Goal: Information Seeking & Learning: Learn about a topic

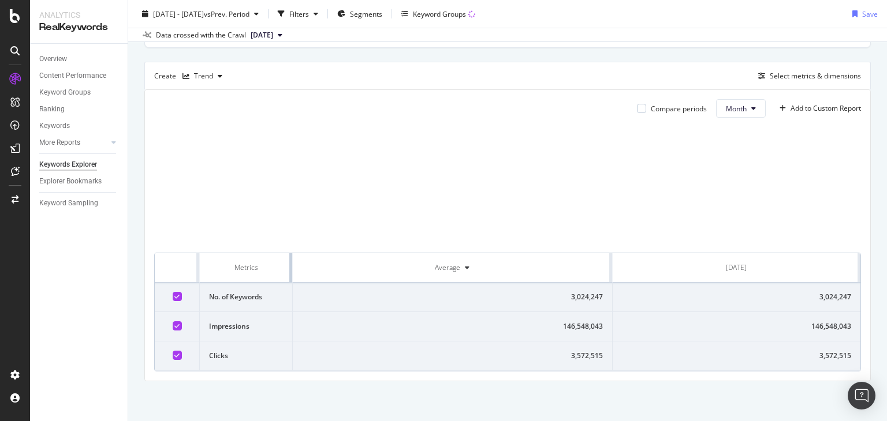
drag, startPoint x: 330, startPoint y: 268, endPoint x: 244, endPoint y: 273, distance: 85.6
click at [244, 273] on th "Metrics" at bounding box center [246, 267] width 92 height 29
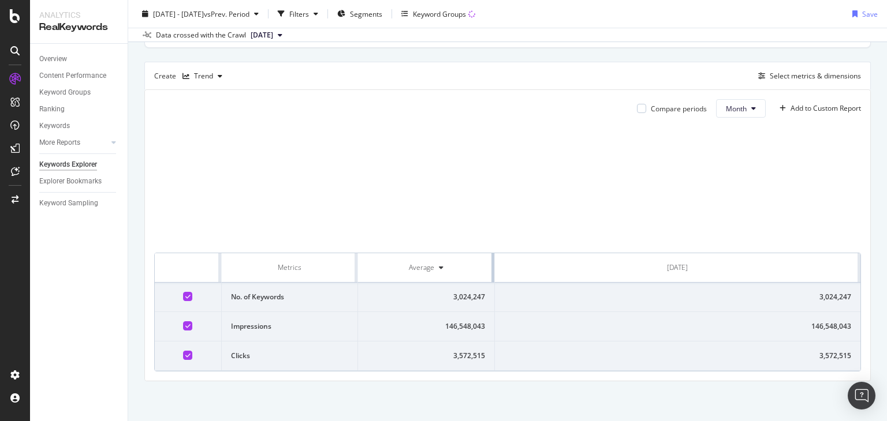
drag, startPoint x: 605, startPoint y: 263, endPoint x: 449, endPoint y: 271, distance: 156.6
click at [449, 271] on th "Average" at bounding box center [426, 267] width 136 height 29
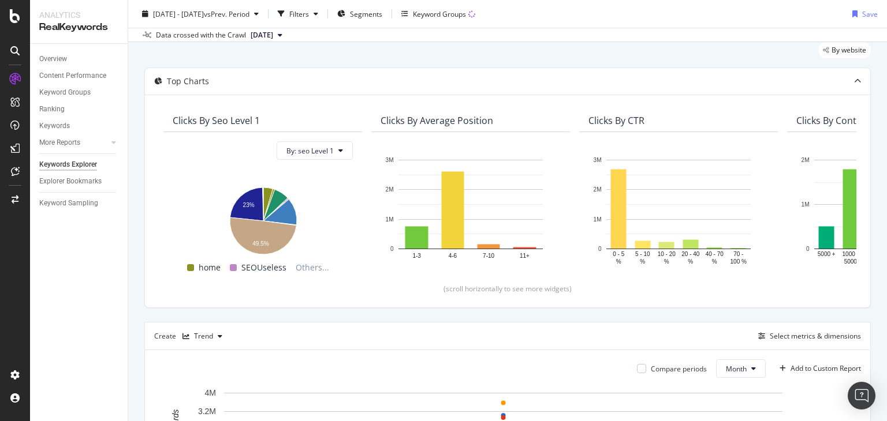
scroll to position [36, 0]
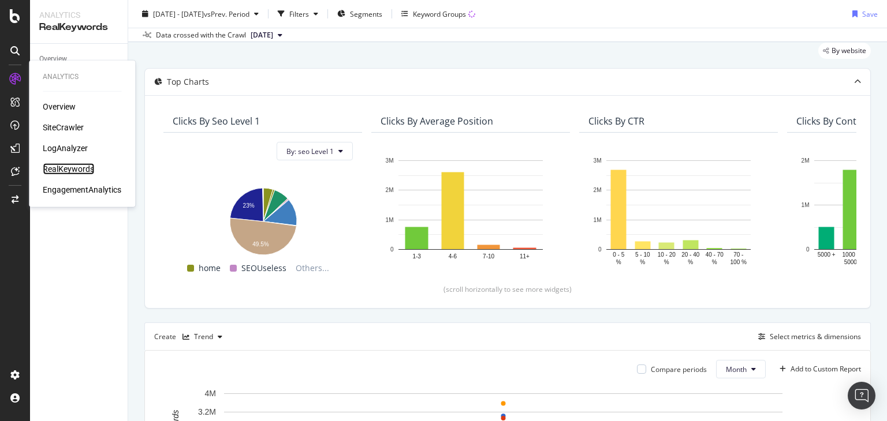
click at [72, 168] on div "RealKeywords" at bounding box center [68, 169] width 51 height 12
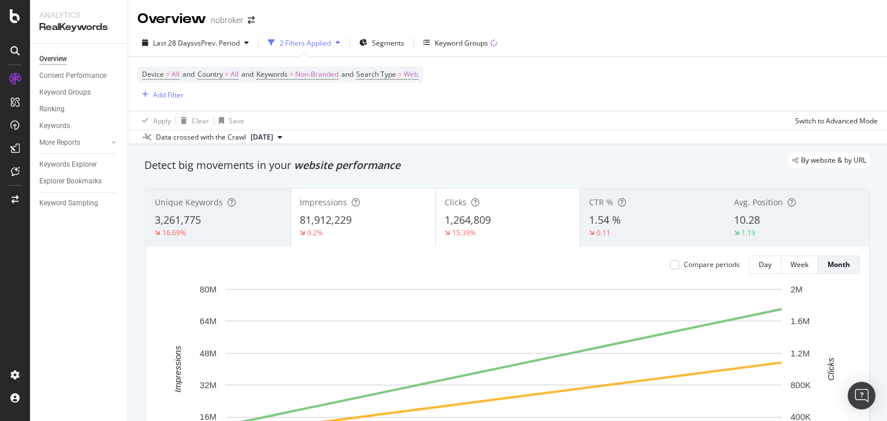
click at [263, 134] on span "[DATE]" at bounding box center [262, 137] width 23 height 10
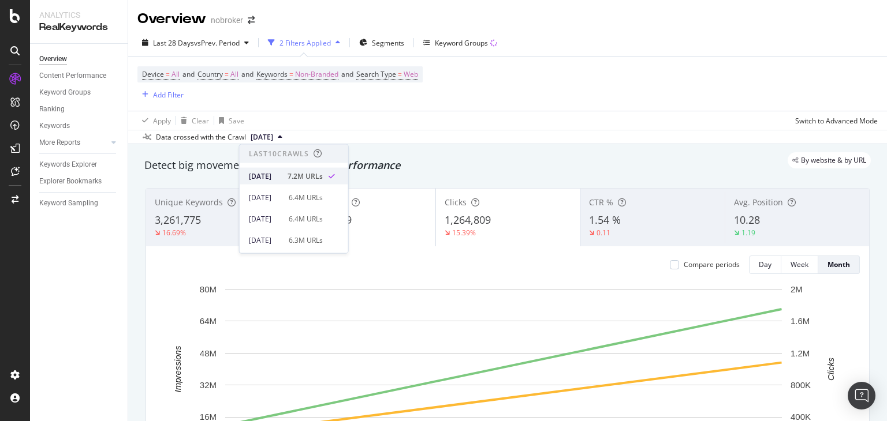
click at [271, 170] on div "[DATE] 7.2M URLs" at bounding box center [294, 176] width 109 height 17
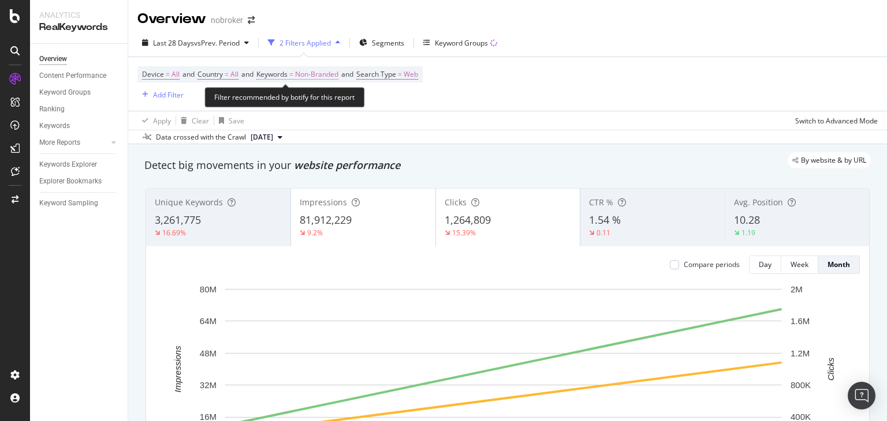
click at [313, 72] on span "Non-Branded" at bounding box center [316, 74] width 43 height 16
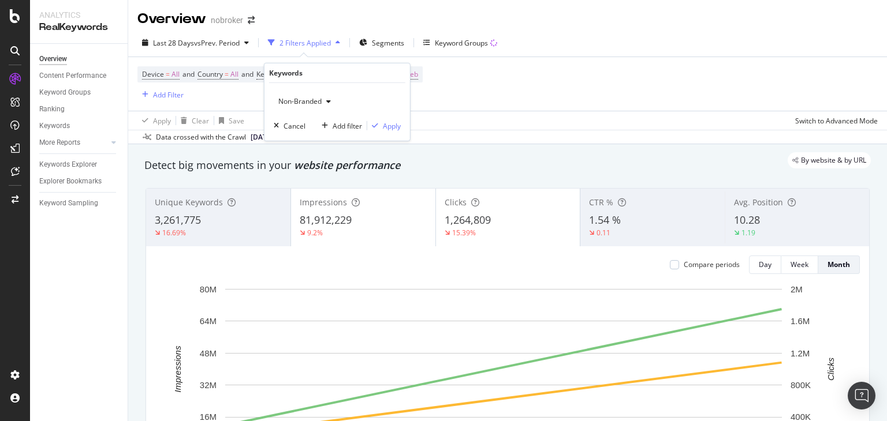
click at [304, 93] on div "Non-Branded" at bounding box center [305, 101] width 62 height 17
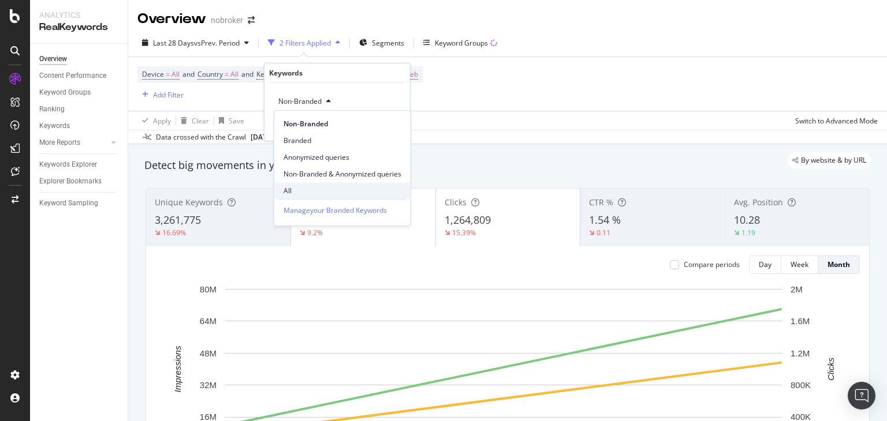
click at [293, 190] on span "All" at bounding box center [342, 191] width 118 height 10
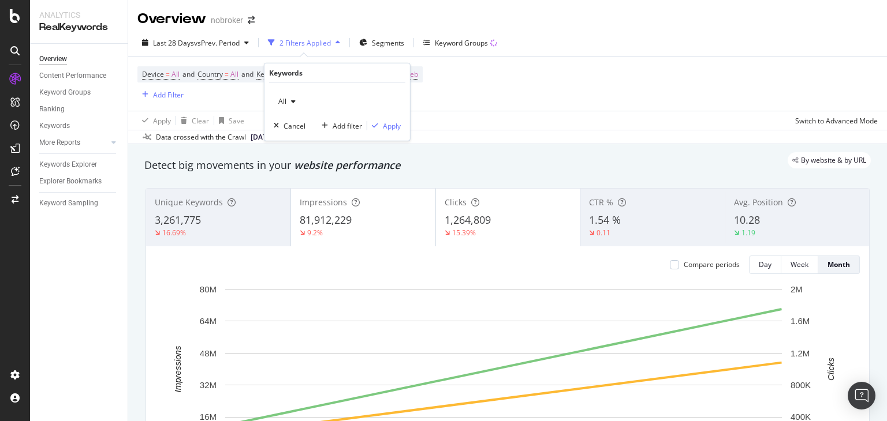
click at [390, 119] on div "All Cancel Add filter Apply" at bounding box center [336, 112] width 145 height 58
click at [384, 129] on div "Apply" at bounding box center [392, 126] width 18 height 10
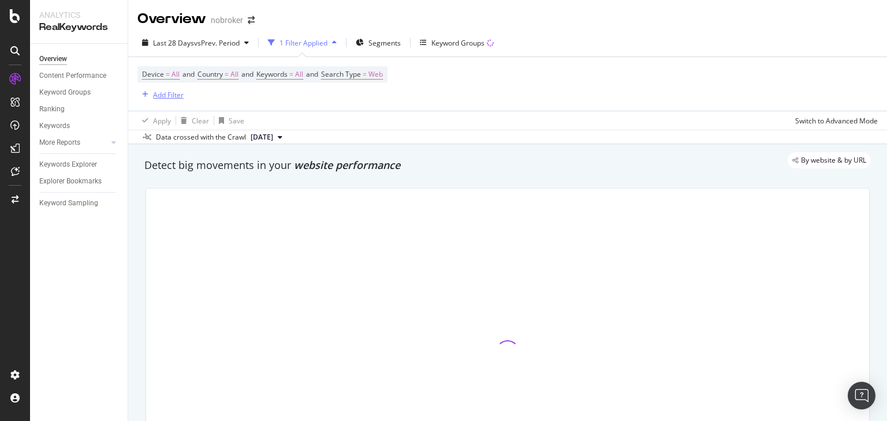
click at [171, 96] on div "Add Filter" at bounding box center [168, 95] width 31 height 10
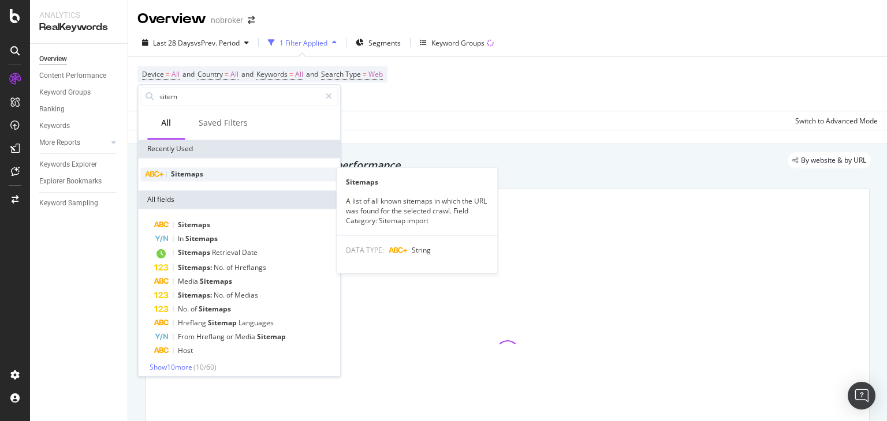
type input "sitem"
click at [180, 176] on span "Sitemaps" at bounding box center [187, 174] width 32 height 10
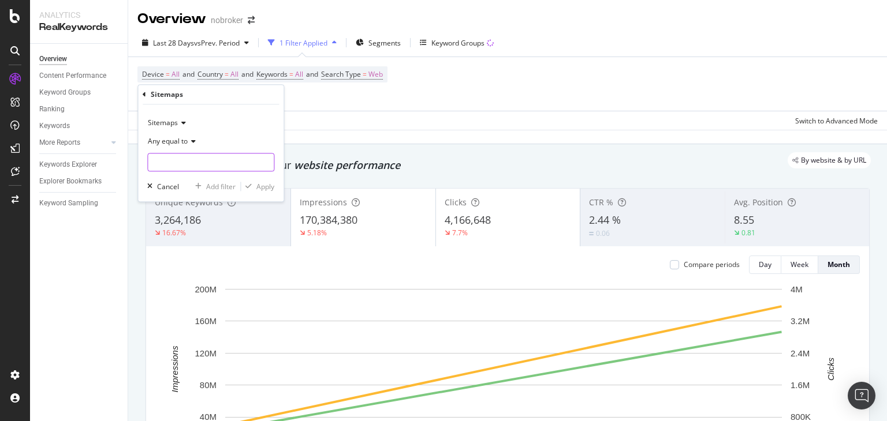
click at [196, 159] on input "text" at bounding box center [211, 163] width 126 height 18
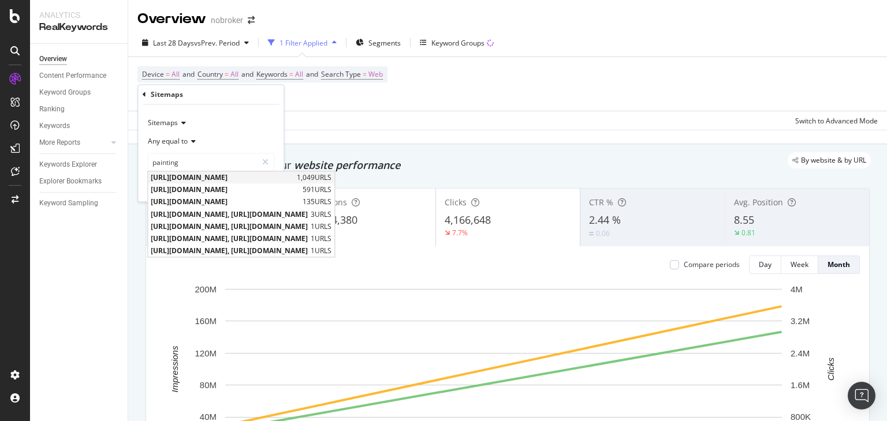
click at [244, 173] on span "[URL][DOMAIN_NAME]" at bounding box center [222, 178] width 143 height 10
type input "[URL][DOMAIN_NAME]"
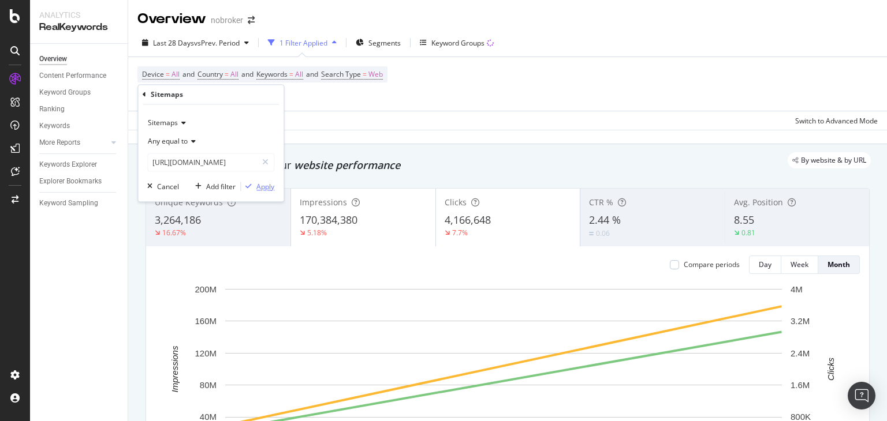
click at [263, 184] on div "Apply" at bounding box center [265, 187] width 18 height 10
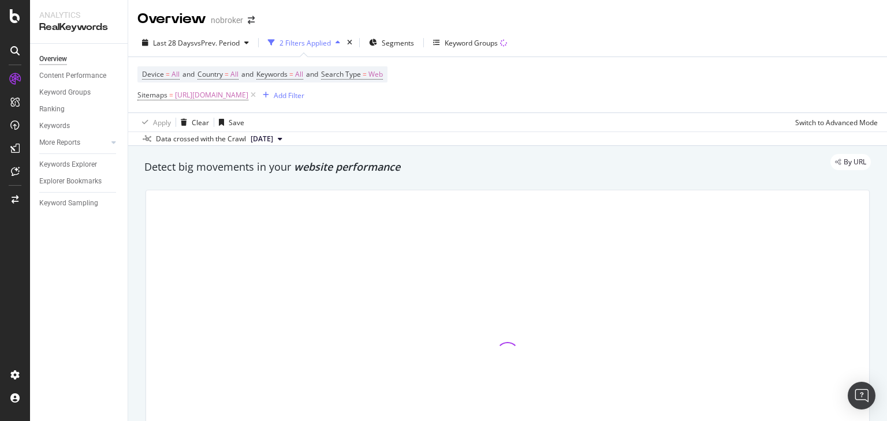
click at [438, 94] on div "Device = All and Country = All and Keywords = All and Search Type = Web Sitemap…" at bounding box center [507, 84] width 740 height 55
click at [304, 95] on div "Add Filter" at bounding box center [289, 96] width 31 height 10
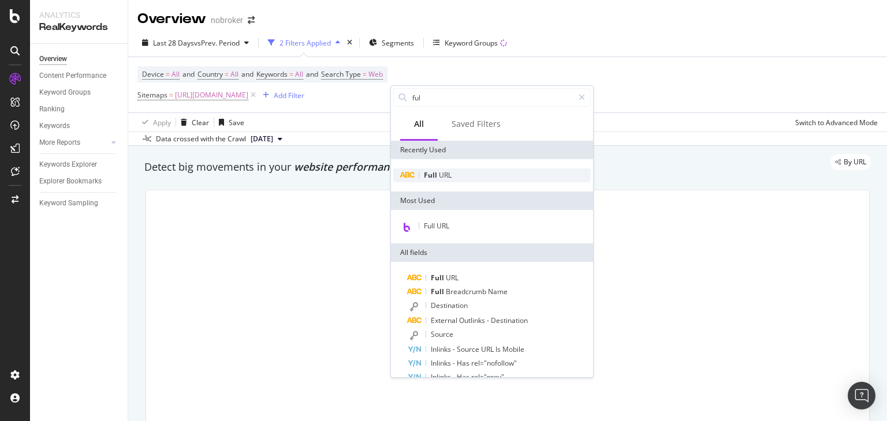
type input "ful"
click at [440, 175] on span "URL" at bounding box center [445, 175] width 13 height 10
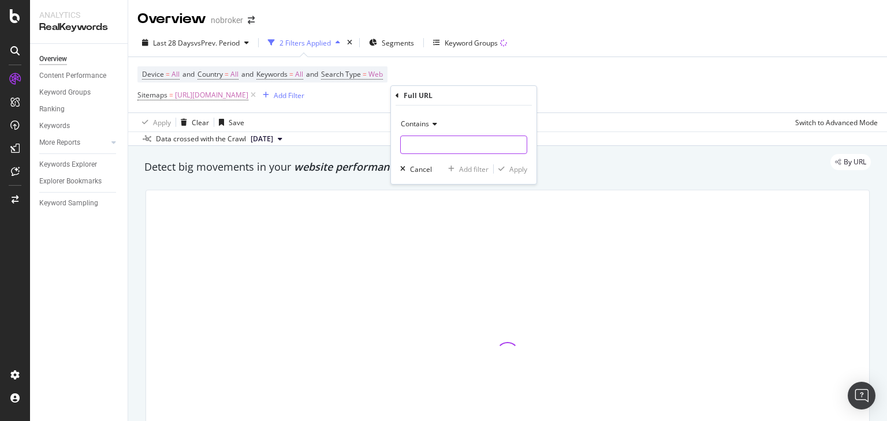
click at [409, 145] on input "text" at bounding box center [464, 145] width 126 height 18
type input "modern"
click at [510, 165] on div "Apply" at bounding box center [518, 170] width 18 height 10
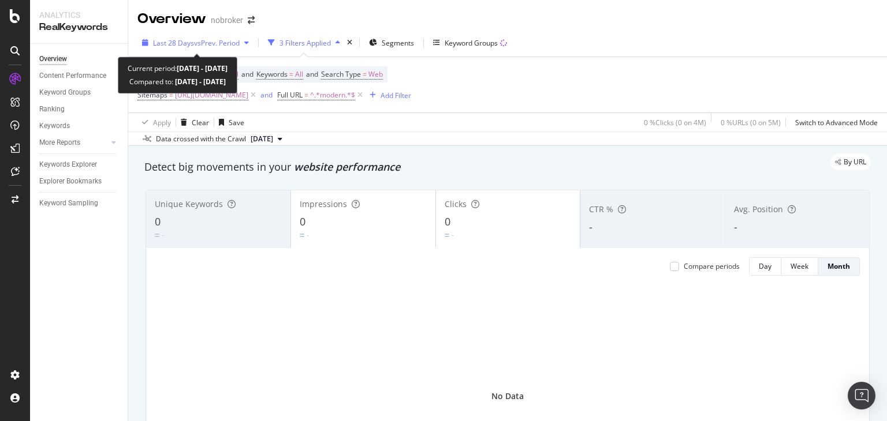
click at [211, 42] on span "vs Prev. Period" at bounding box center [217, 43] width 46 height 10
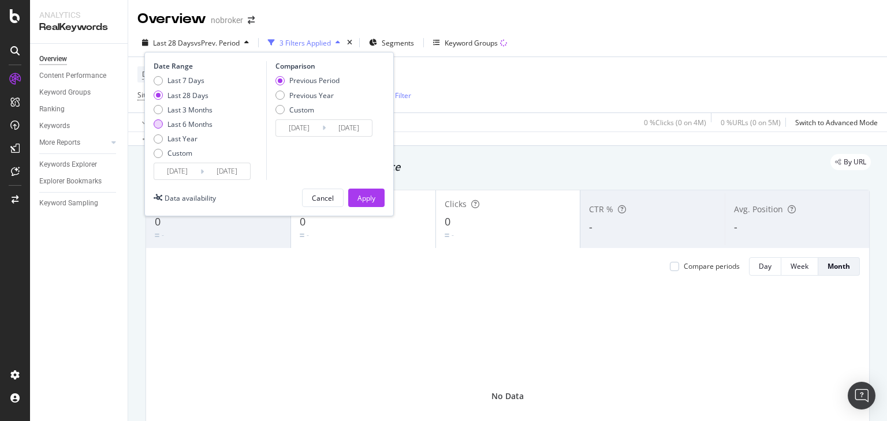
click at [199, 125] on div "Last 6 Months" at bounding box center [189, 124] width 45 height 10
type input "[DATE]"
click at [363, 198] on div "Apply" at bounding box center [366, 198] width 18 height 10
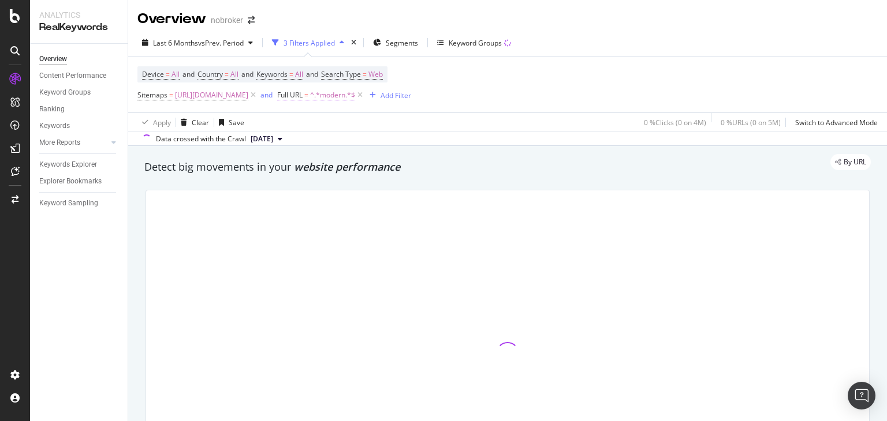
click at [355, 93] on span "^.*modern.*$" at bounding box center [332, 95] width 45 height 16
click at [443, 146] on input "modern" at bounding box center [474, 143] width 109 height 18
click at [450, 144] on input "modern" at bounding box center [474, 143] width 109 height 18
click at [536, 170] on div "Apply" at bounding box center [538, 167] width 18 height 10
click at [536, 170] on div "Detect big movements in your website performance" at bounding box center [507, 167] width 726 height 15
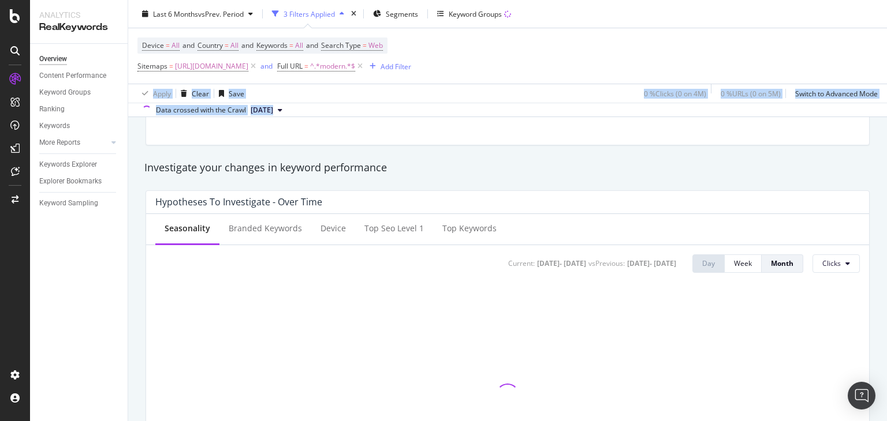
scroll to position [349, 0]
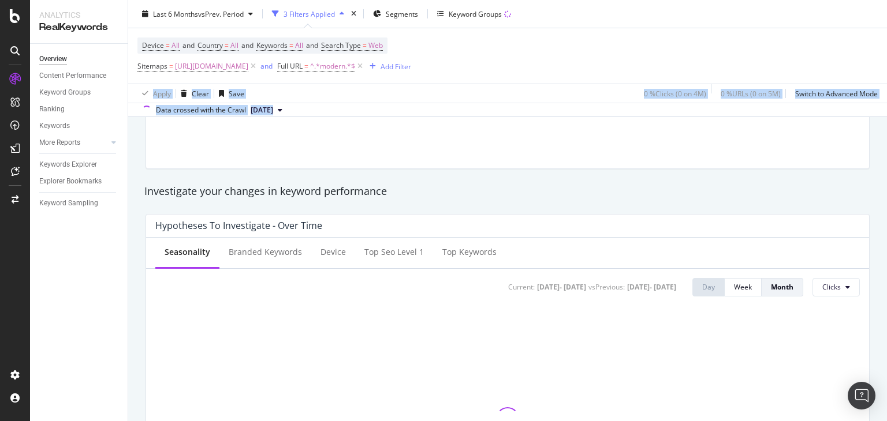
drag, startPoint x: 886, startPoint y: 61, endPoint x: 885, endPoint y: 115, distance: 54.3
click at [885, 115] on div "Overview nobroker Last 6 Months vs Prev. Period 3 Filters Applied Segments Keyw…" at bounding box center [507, 210] width 759 height 421
click at [681, 160] on div at bounding box center [507, 5] width 723 height 327
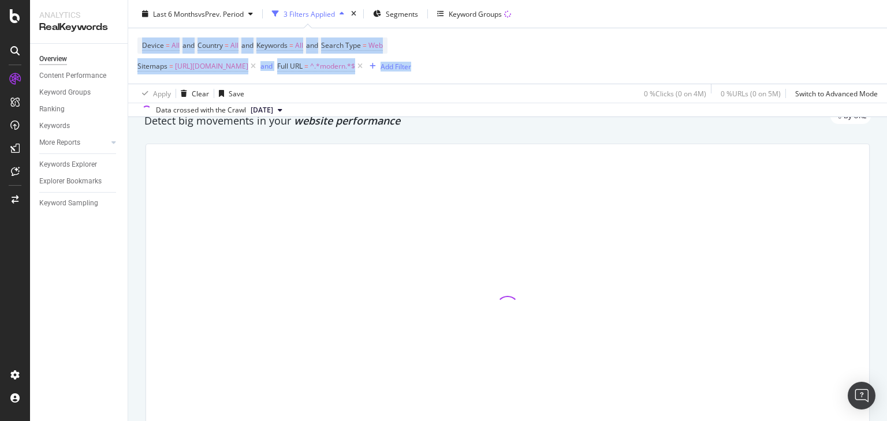
scroll to position [0, 0]
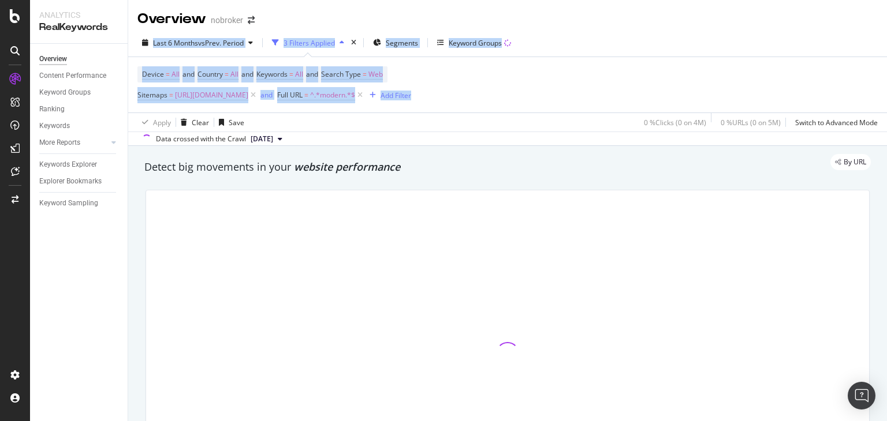
drag, startPoint x: 886, startPoint y: 49, endPoint x: 882, endPoint y: 25, distance: 24.6
click at [882, 25] on div "Overview nobroker Last 6 Months vs Prev. Period 3 Filters Applied Segments Keyw…" at bounding box center [507, 210] width 759 height 421
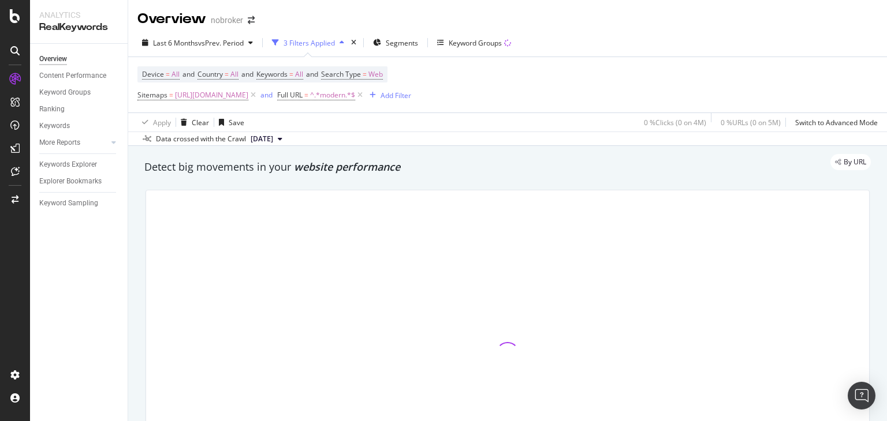
click at [637, 100] on div "Device = All and Country = All and Keywords = All and Search Type = Web Sitemap…" at bounding box center [507, 84] width 740 height 55
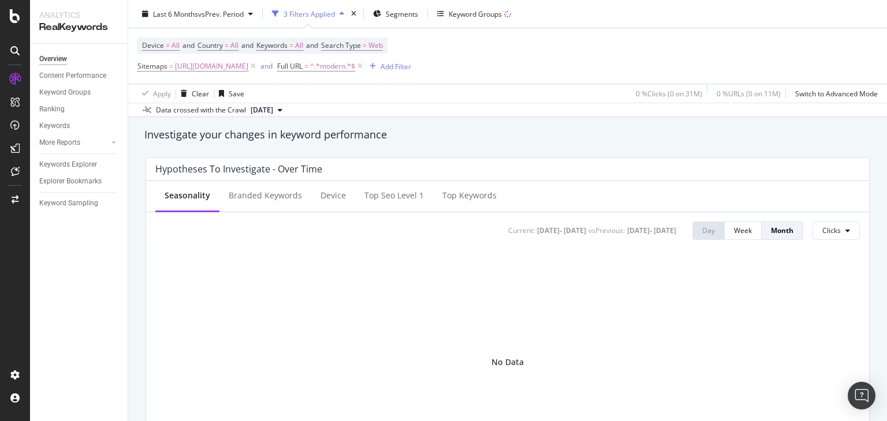
scroll to position [37, 0]
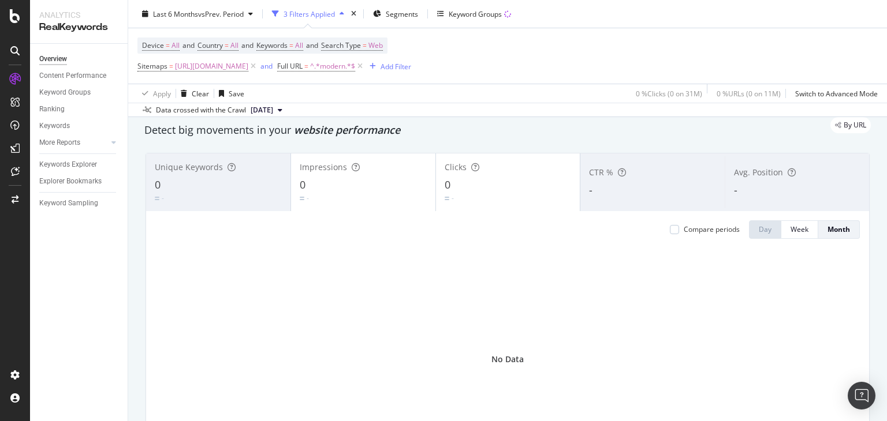
click at [886, 68] on div "Overview nobroker Last 6 Months vs Prev. Period 3 Filters Applied Segments Keyw…" at bounding box center [507, 210] width 759 height 421
drag, startPoint x: 886, startPoint y: 68, endPoint x: 886, endPoint y: 54, distance: 13.3
click at [886, 54] on div "Overview nobroker Last 6 Months vs Prev. Period 3 Filters Applied Segments Keyw…" at bounding box center [507, 210] width 759 height 421
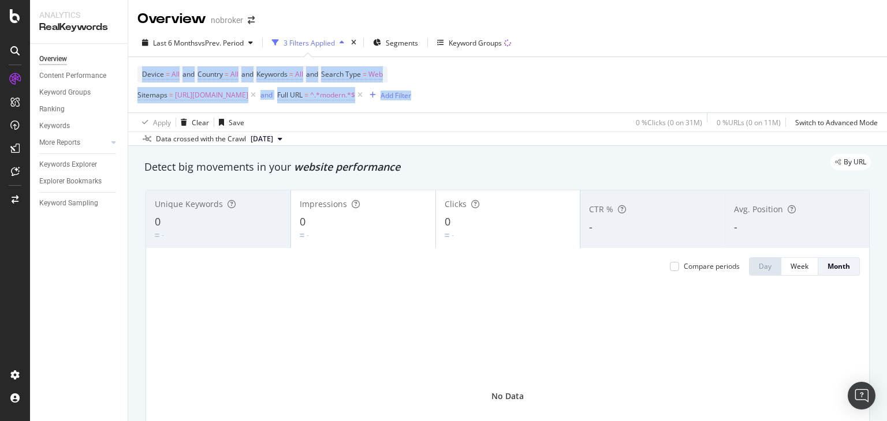
click at [411, 70] on div "Device = All and Country = All and Keywords = All and Search Type = Web Sitemap…" at bounding box center [274, 84] width 274 height 37
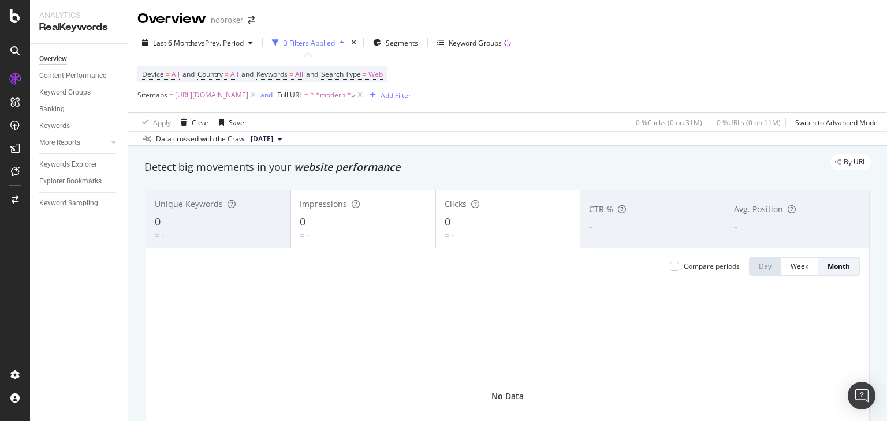
click at [355, 95] on span "^.*modern.*$" at bounding box center [332, 95] width 45 height 16
click at [442, 147] on input "modern" at bounding box center [474, 143] width 109 height 18
click at [450, 147] on input "modern" at bounding box center [474, 143] width 109 height 18
type input "m"
type input "kitchen"
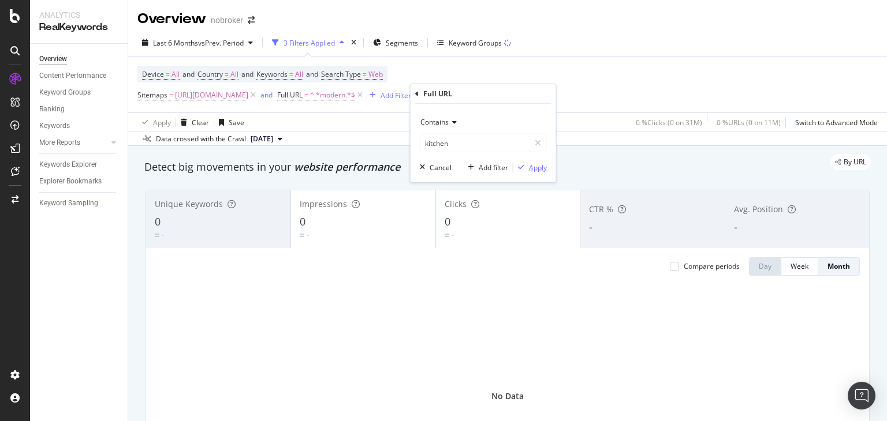
click at [525, 164] on div "button" at bounding box center [521, 167] width 16 height 7
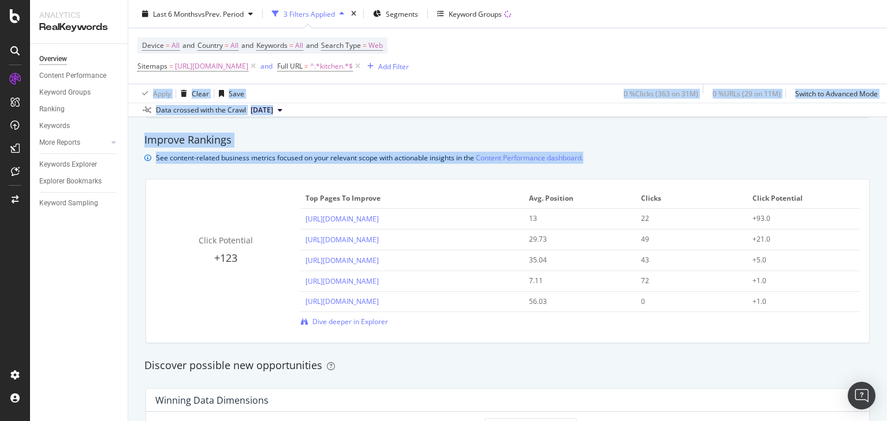
scroll to position [769, 0]
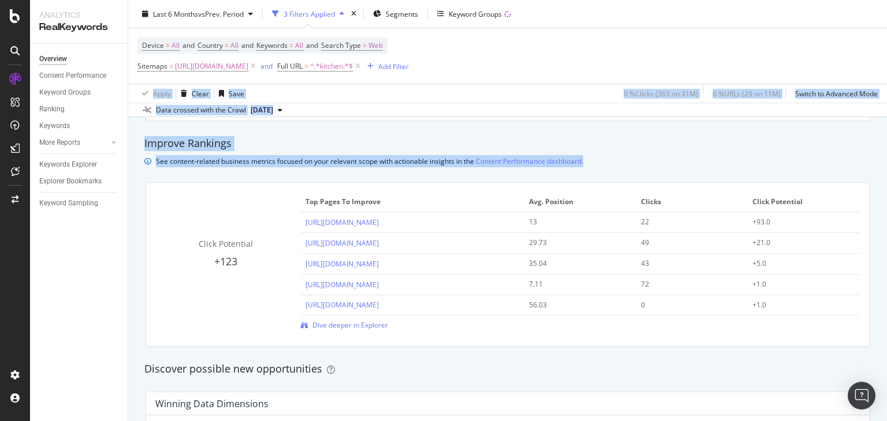
drag, startPoint x: 886, startPoint y: 47, endPoint x: 884, endPoint y: 165, distance: 118.4
click at [884, 165] on div "Overview nobroker Last 6 Months vs Prev. Period 3 Filters Applied Segments Keyw…" at bounding box center [507, 210] width 759 height 421
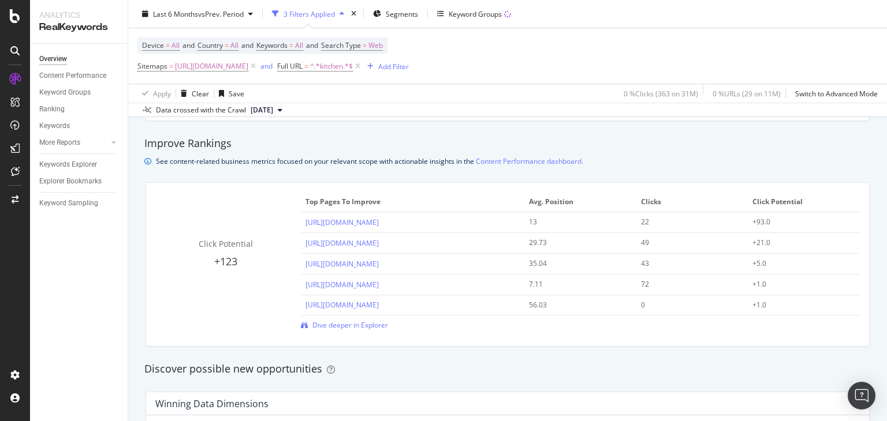
click at [539, 365] on div "Discover possible new opportunities" at bounding box center [507, 369] width 726 height 15
click at [314, 326] on span "Dive deeper in Explorer" at bounding box center [350, 325] width 76 height 10
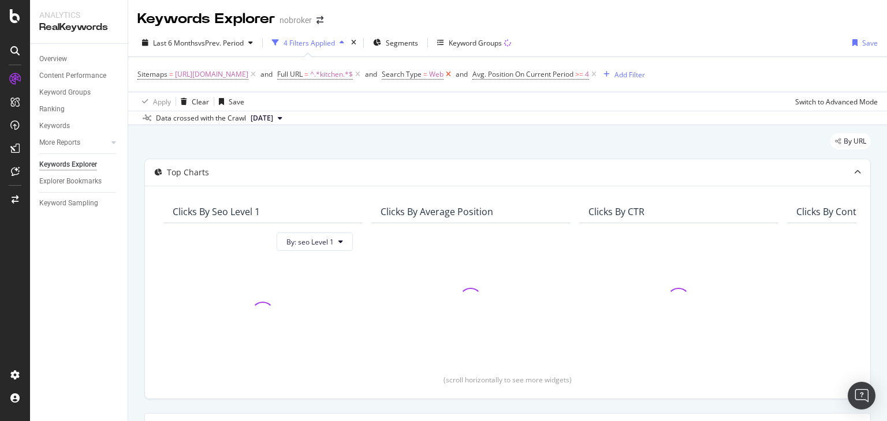
click at [453, 75] on icon at bounding box center [448, 75] width 10 height 12
click at [508, 76] on icon at bounding box center [503, 75] width 10 height 12
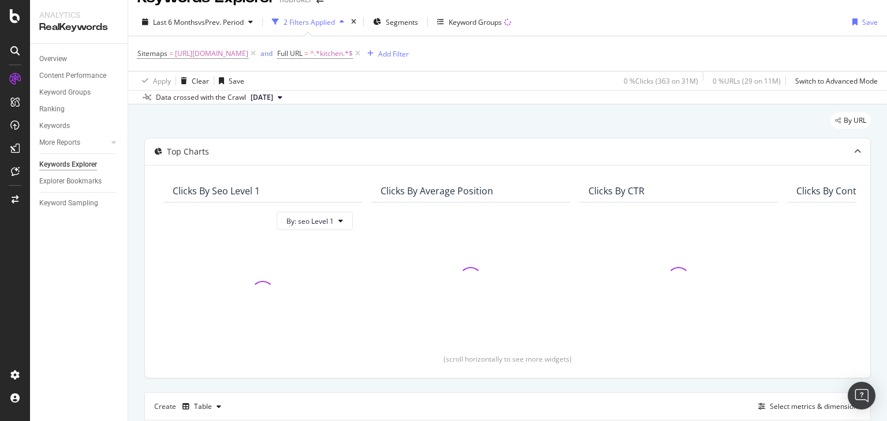
scroll to position [233, 0]
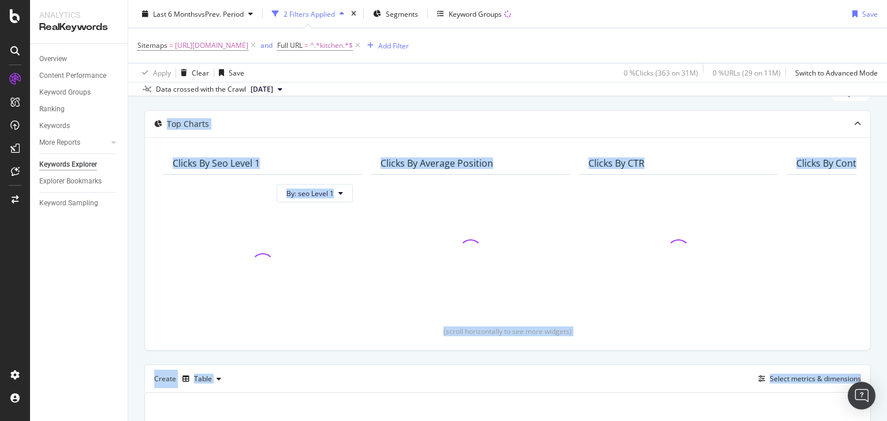
drag, startPoint x: 886, startPoint y: 250, endPoint x: 883, endPoint y: 123, distance: 127.0
click at [883, 123] on div "Keywords Explorer nobroker Last 6 Months vs Prev. Period 2 Filters Applied Segm…" at bounding box center [507, 210] width 759 height 421
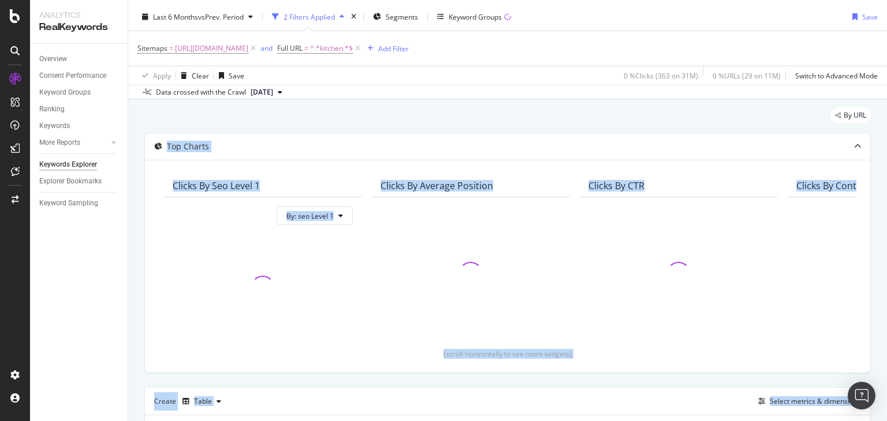
click at [872, 114] on div "By URL Top Charts Clicks By seo Level 1 By: seo Level 1 Clicks By Average Posit…" at bounding box center [507, 363] width 759 height 529
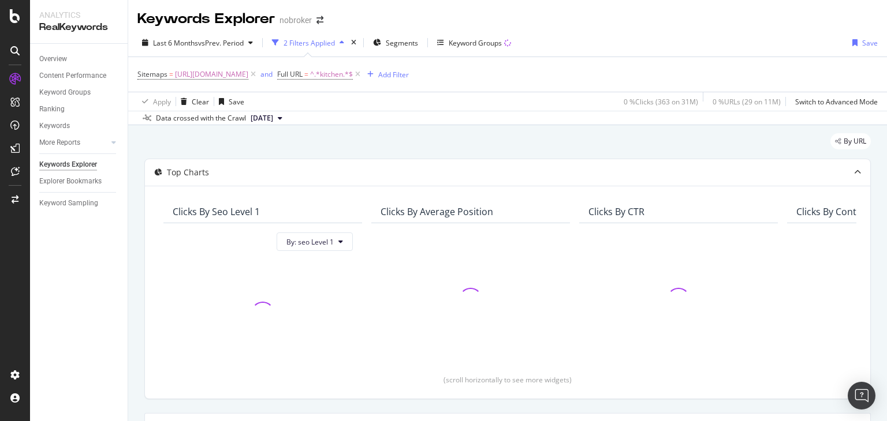
scroll to position [233, 0]
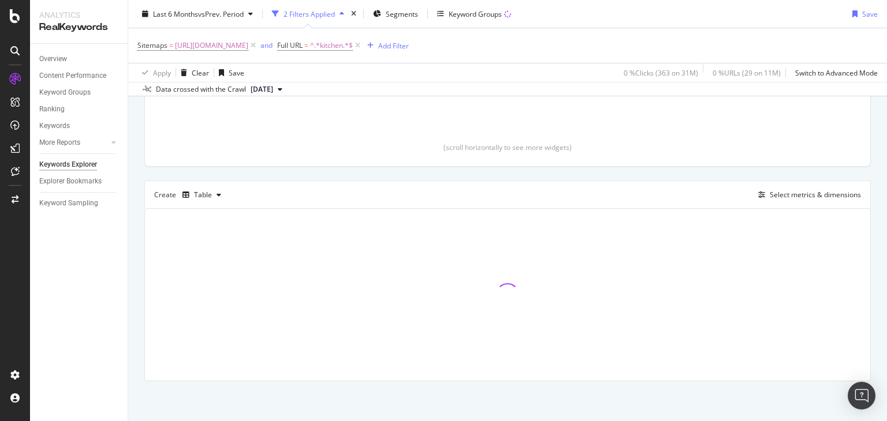
click at [886, 338] on div "Keywords Explorer nobroker Last 6 Months vs Prev. Period 2 Filters Applied Segm…" at bounding box center [507, 210] width 759 height 421
click at [865, 304] on div "By URL Top Charts Clicks By seo Level 1 By: seo Level 1 Clicks By Average Posit…" at bounding box center [507, 157] width 759 height 529
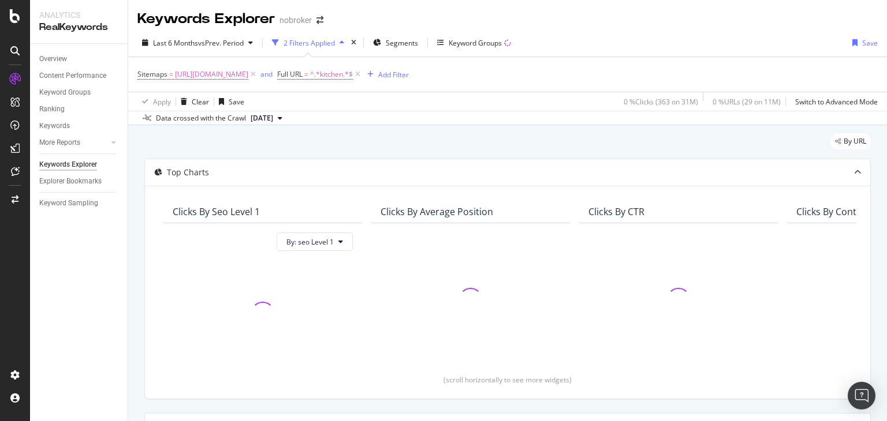
click at [871, 125] on div "Last 6 Months vs Prev. Period 2 Filters Applied Segments Keyword Groups Save Si…" at bounding box center [507, 77] width 759 height 96
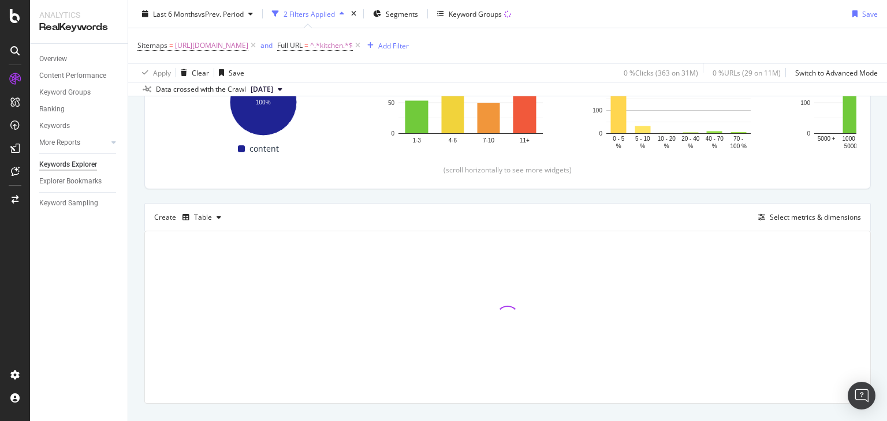
scroll to position [211, 0]
click at [876, 216] on div "By URL Top Charts Clicks By seo Level 1 By: seo Level 1 Hold CTRL while clickin…" at bounding box center [507, 179] width 759 height 529
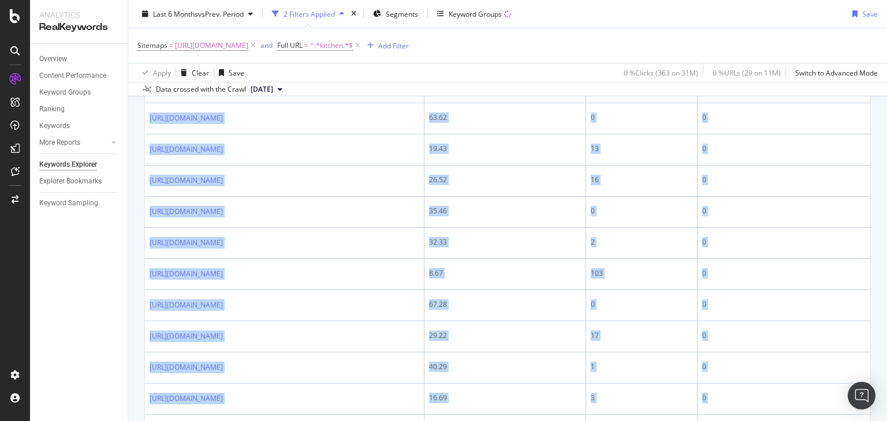
scroll to position [1106, 0]
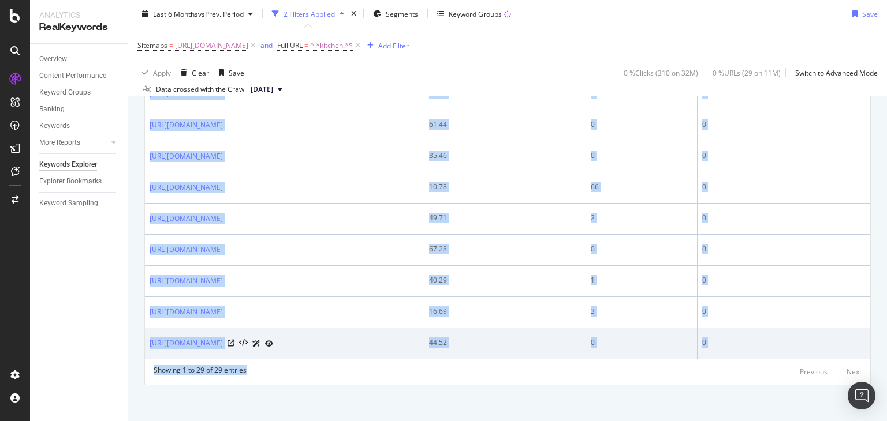
drag, startPoint x: 146, startPoint y: 251, endPoint x: 476, endPoint y: 341, distance: 342.3
copy tbody "[URL][DOMAIN_NAME] 13 22 93 [URL][DOMAIN_NAME] 29.73 49 21 [URL][DOMAIN_NAME] 3…"
